Goal: Navigation & Orientation: Find specific page/section

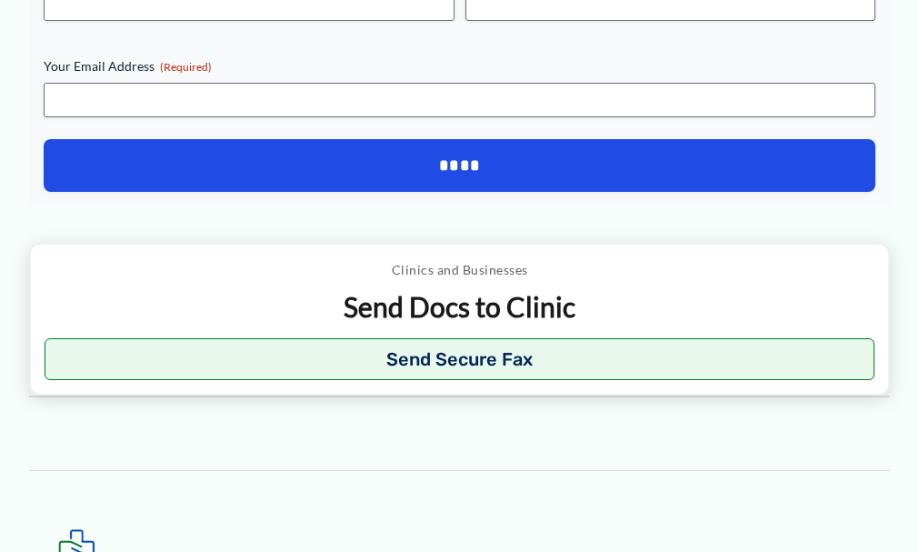
scroll to position [588, 0]
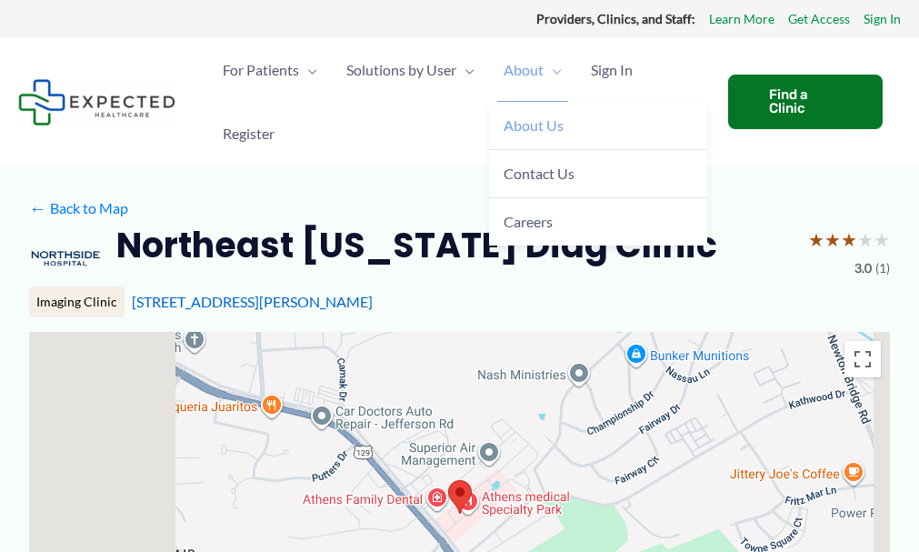
click at [547, 126] on span "About Us" at bounding box center [533, 124] width 60 height 17
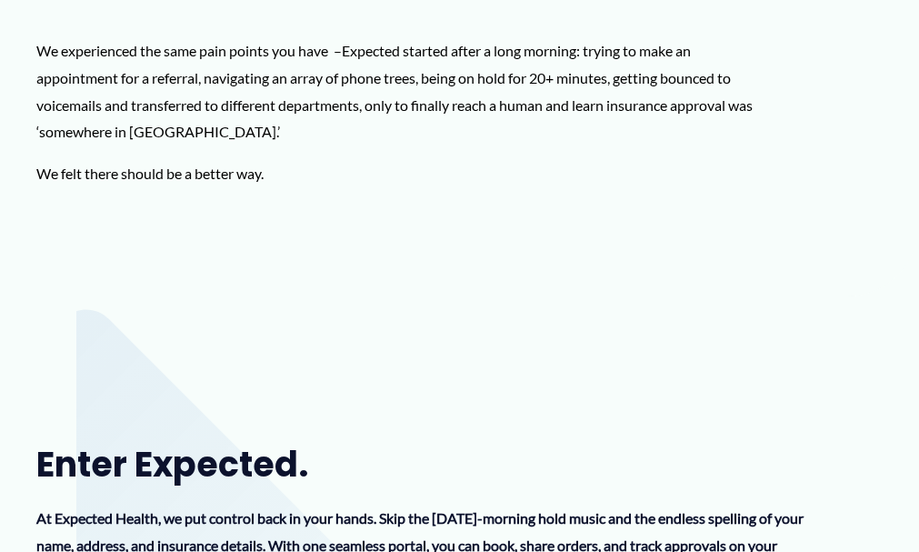
scroll to position [636, 0]
